Goal: Communication & Community: Answer question/provide support

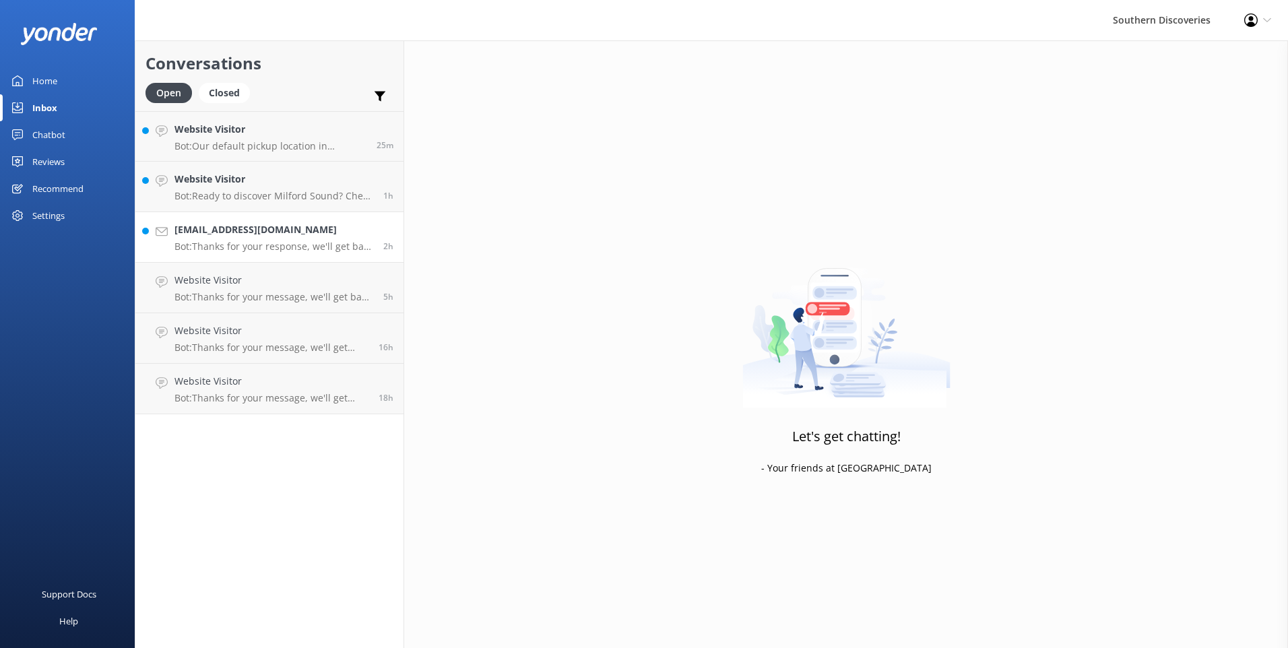
click at [278, 224] on h4 "[EMAIL_ADDRESS][DOMAIN_NAME]" at bounding box center [274, 229] width 199 height 15
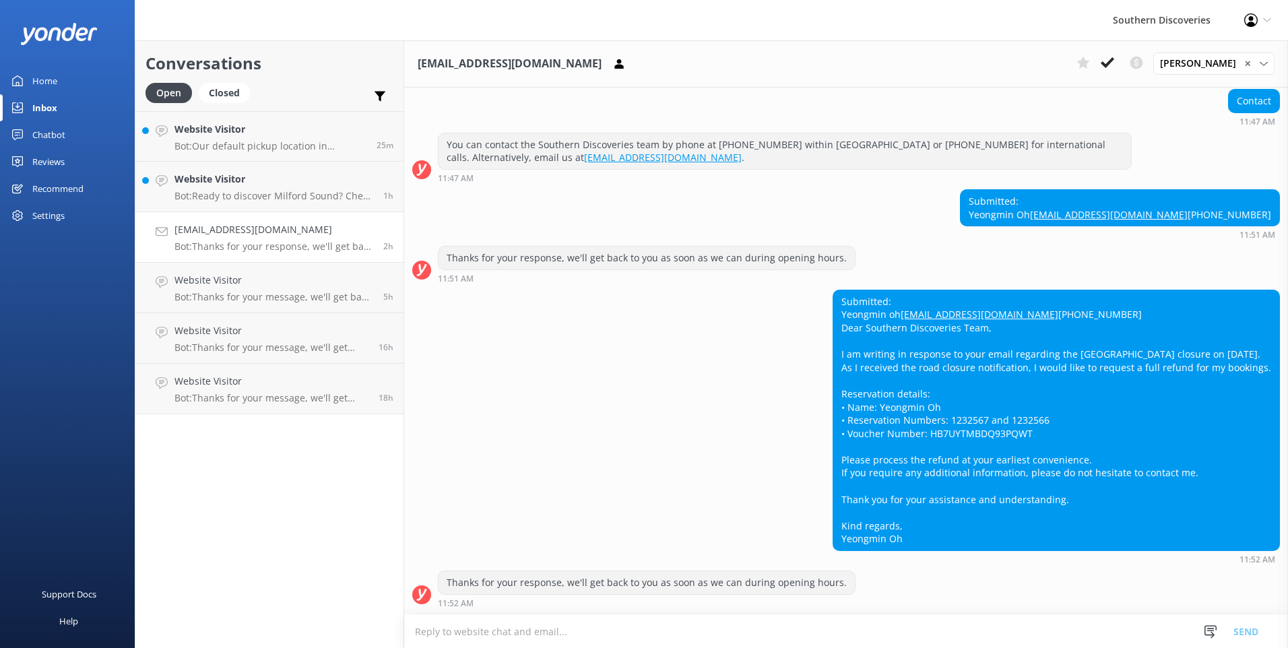
scroll to position [1173, 0]
click at [1115, 61] on use at bounding box center [1107, 62] width 13 height 11
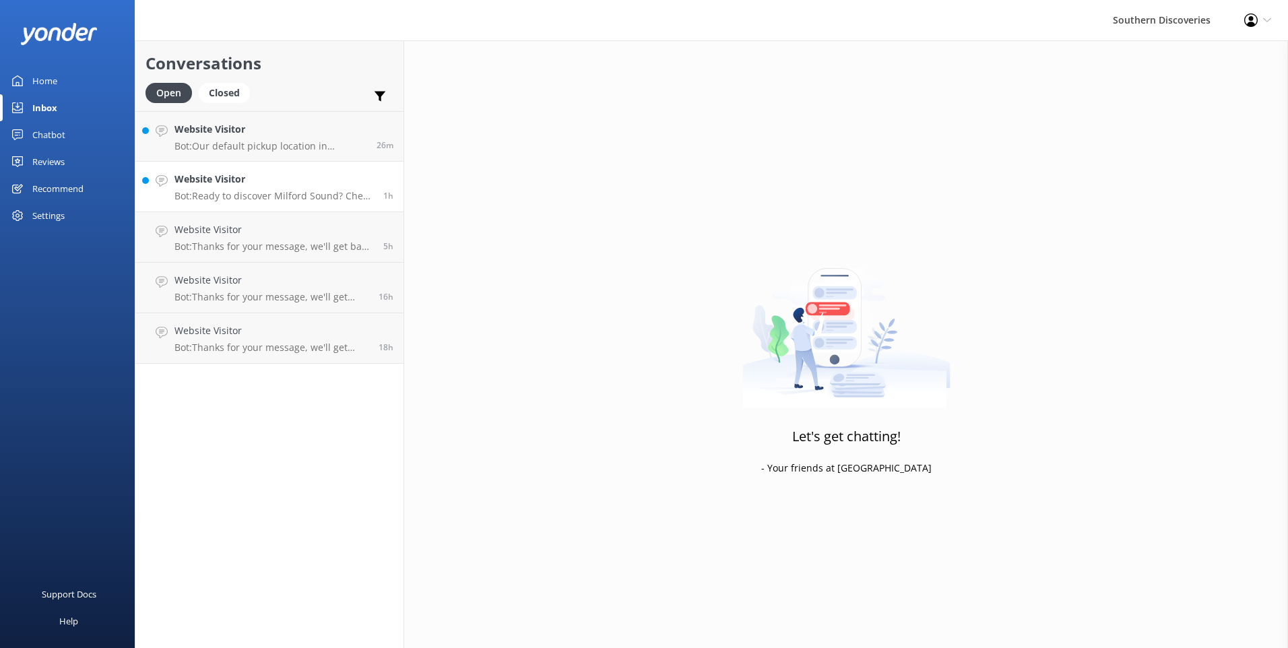
click at [254, 177] on h4 "Website Visitor" at bounding box center [274, 179] width 199 height 15
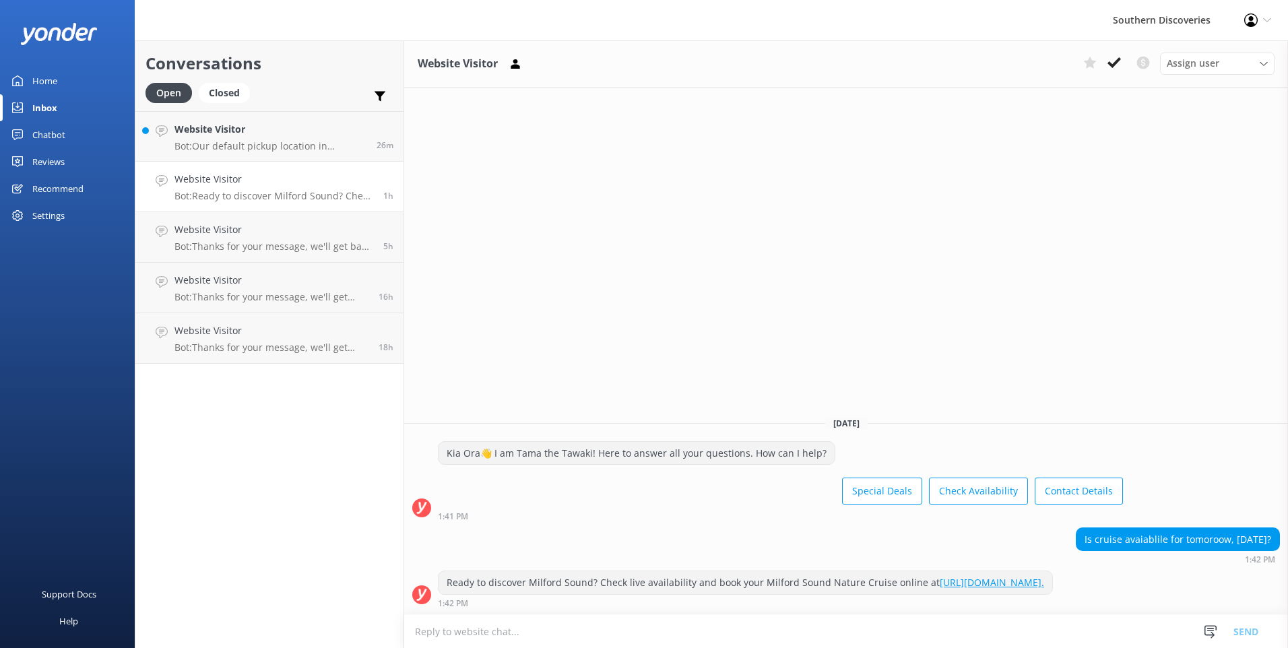
click at [1118, 63] on icon at bounding box center [1114, 62] width 13 height 13
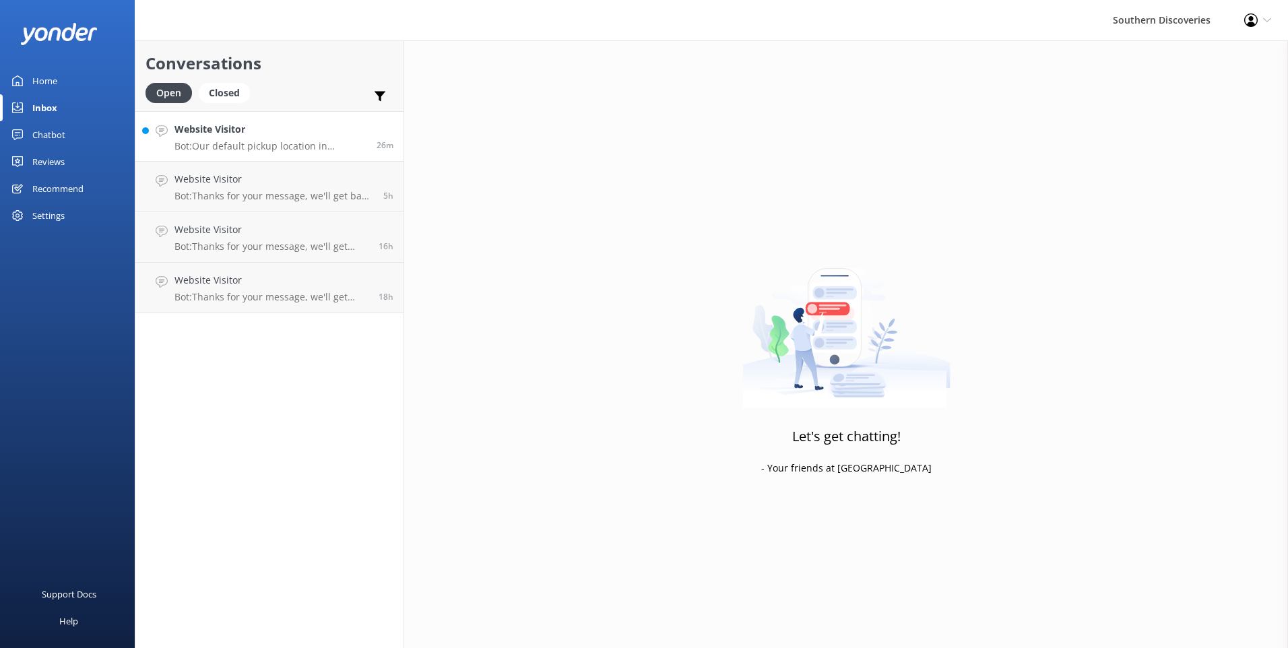
click at [207, 133] on h4 "Website Visitor" at bounding box center [271, 129] width 192 height 15
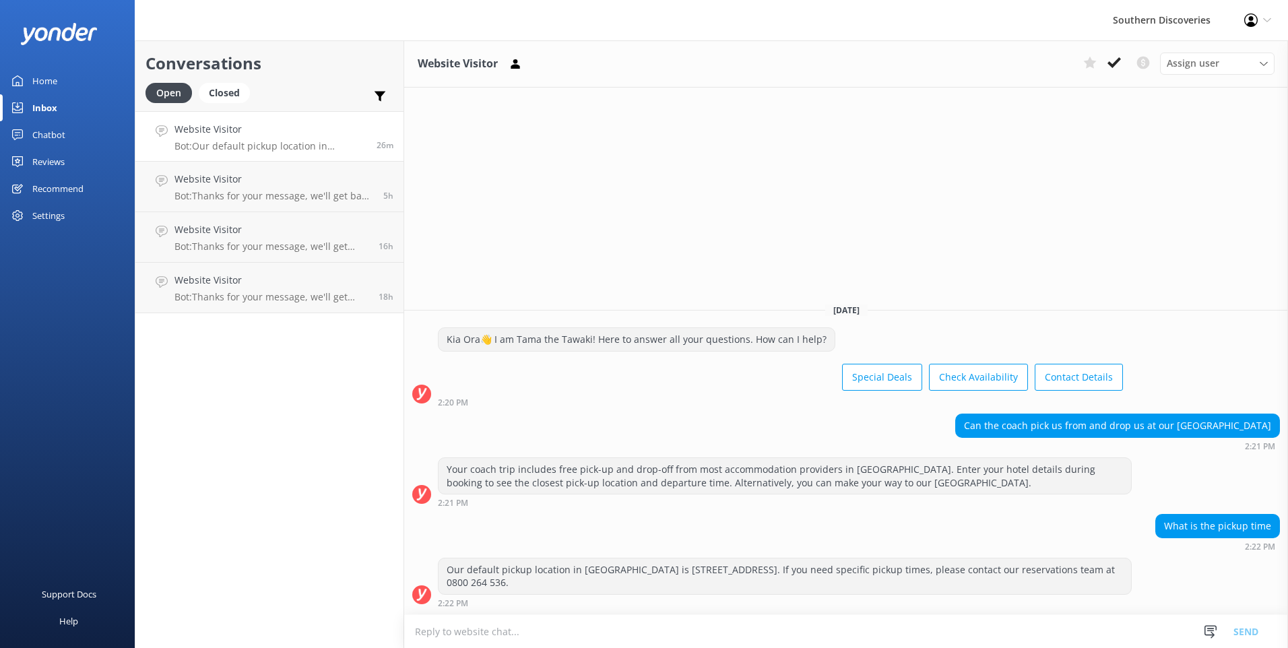
click at [1109, 58] on icon at bounding box center [1114, 62] width 13 height 13
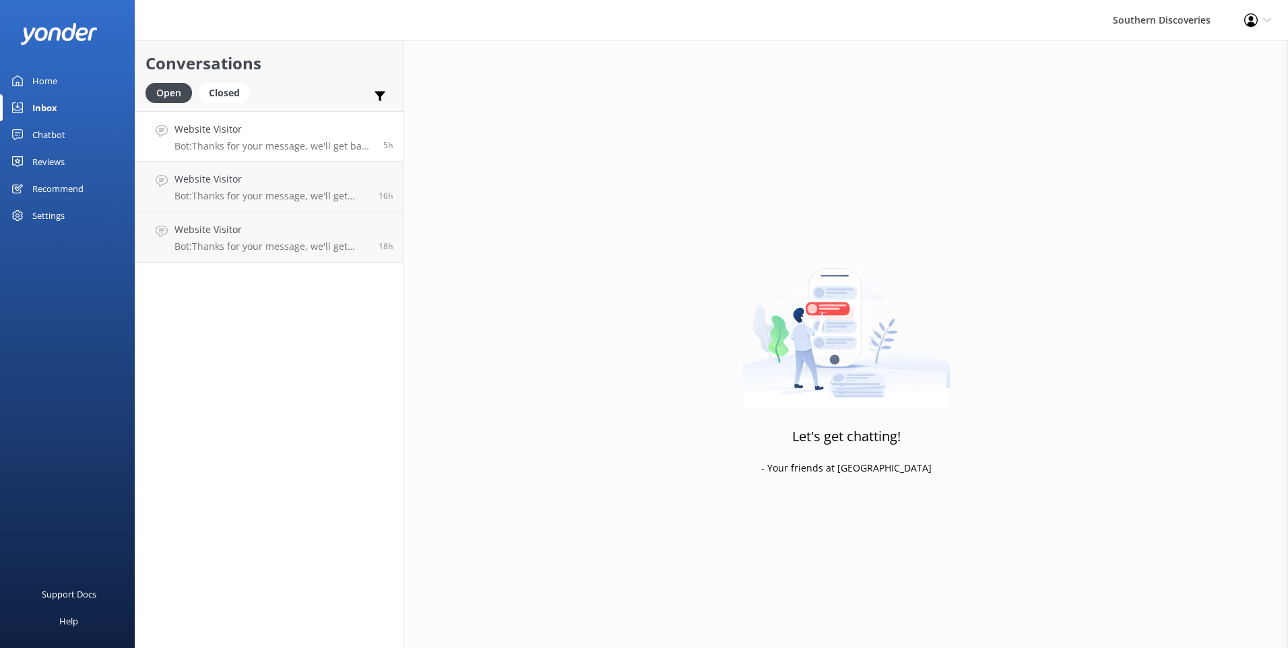
drag, startPoint x: 302, startPoint y: 135, endPoint x: 315, endPoint y: 134, distance: 12.9
click at [303, 133] on h4 "Website Visitor" at bounding box center [274, 129] width 199 height 15
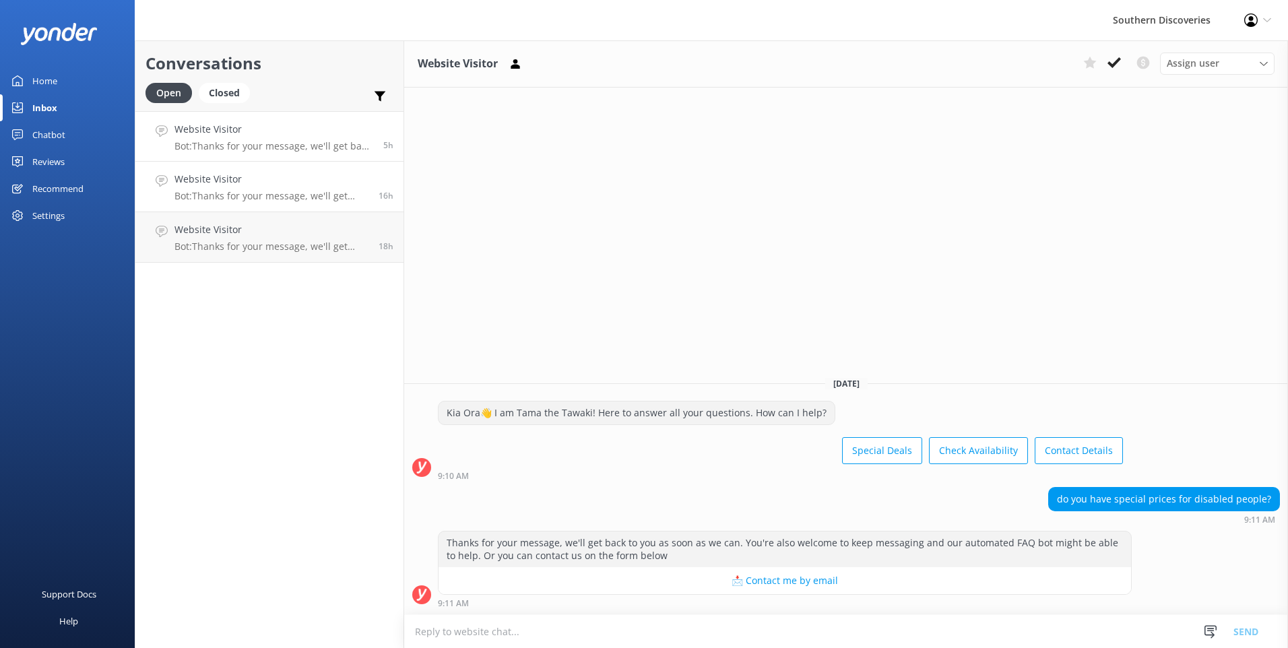
click at [318, 188] on div "Website Visitor Bot: Thanks for your message, we'll get back to you as soon as …" at bounding box center [272, 187] width 194 height 30
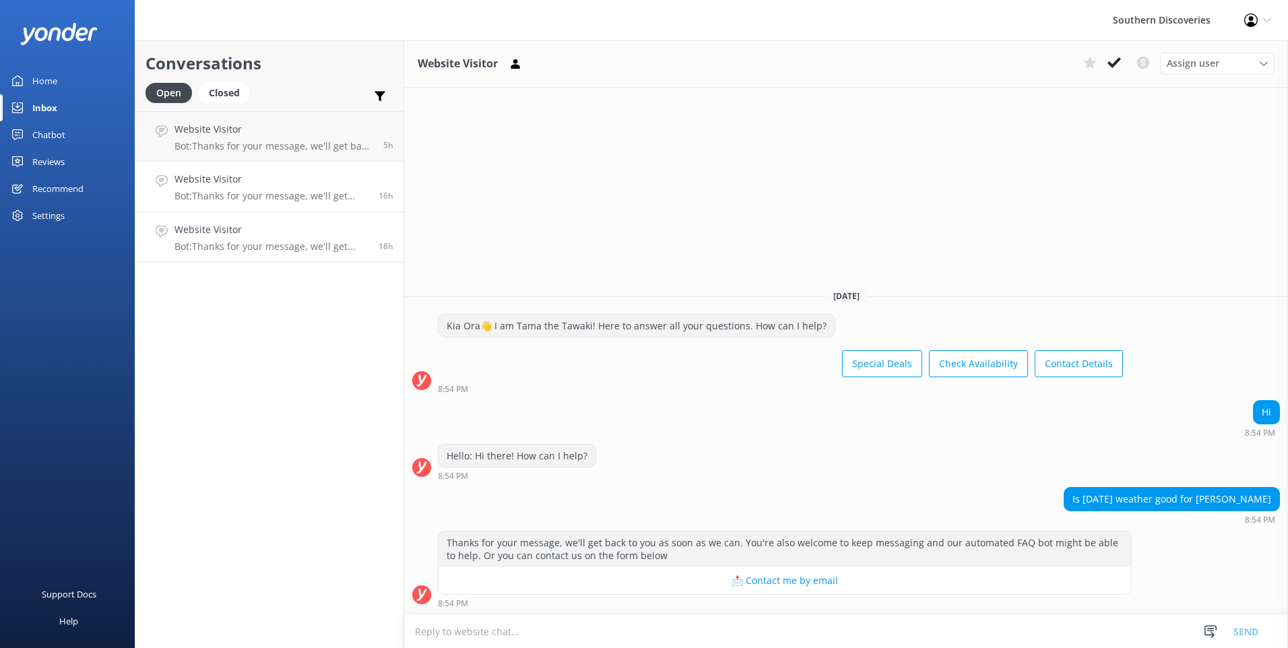
click at [283, 252] on p "Bot: Thanks for your message, we'll get back to you as soon as we can. You're a…" at bounding box center [272, 247] width 194 height 12
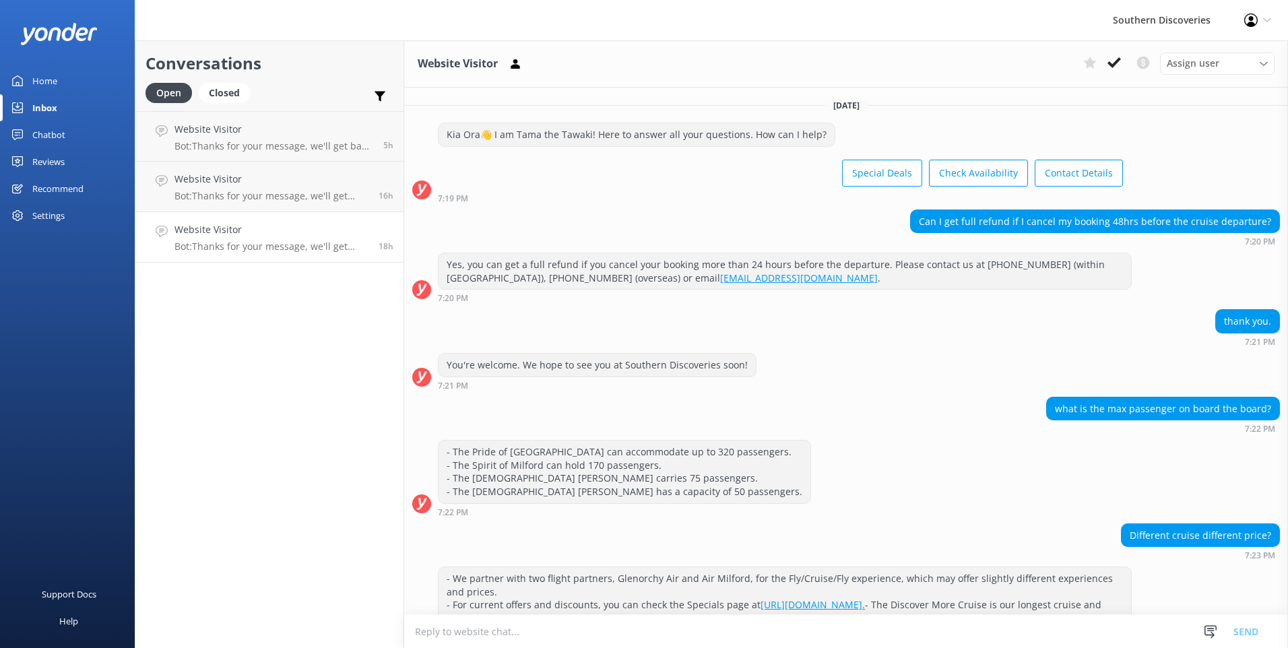
scroll to position [162, 0]
